Goal: Use online tool/utility: Utilize a website feature to perform a specific function

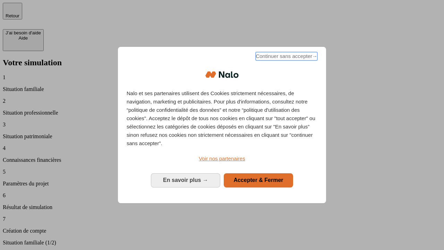
click at [286, 57] on span "Continuer sans accepter →" at bounding box center [287, 56] width 62 height 8
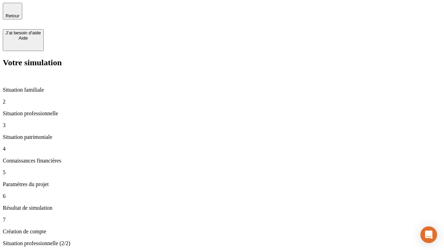
type input "70 000"
type input "1 000"
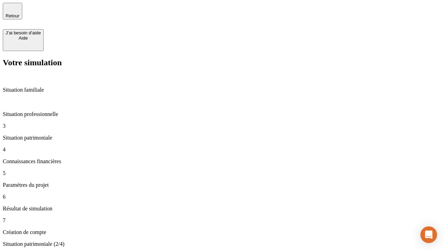
type input "800"
type input "6"
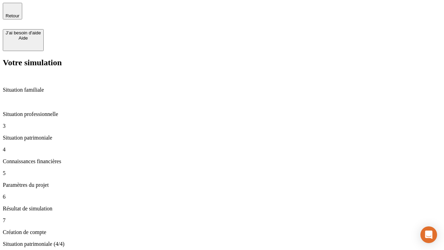
type input "400"
type input "3"
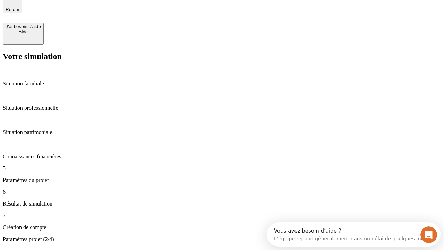
type input "35"
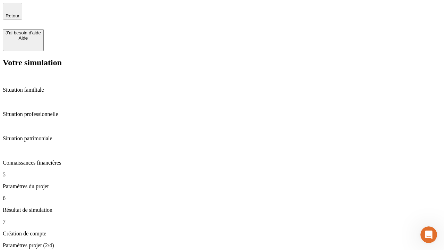
type input "500"
type input "640"
